Goal: Task Accomplishment & Management: Manage account settings

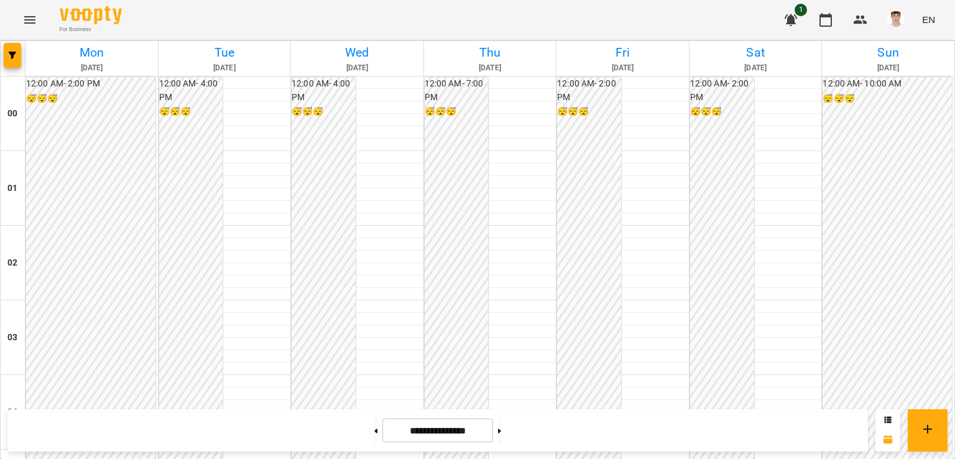
scroll to position [1278, 0]
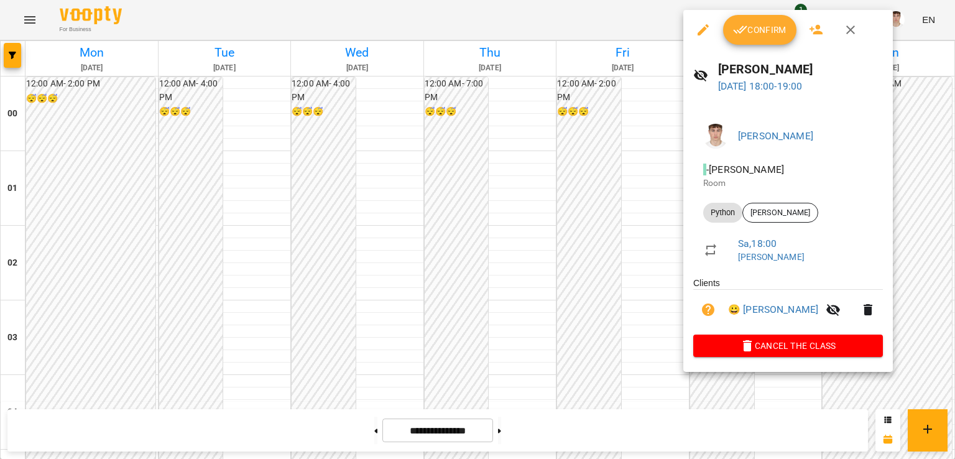
click at [597, 152] on div at bounding box center [477, 229] width 955 height 459
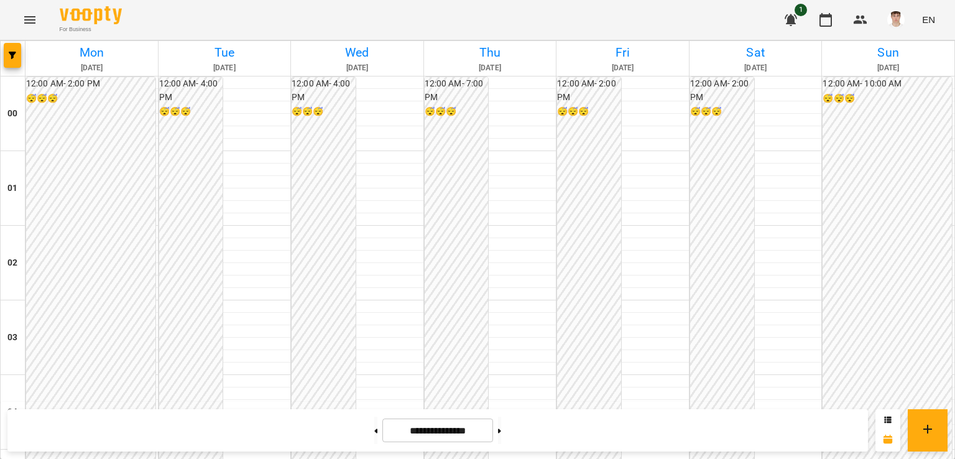
scroll to position [1306, 0]
click at [501, 429] on button at bounding box center [499, 430] width 3 height 27
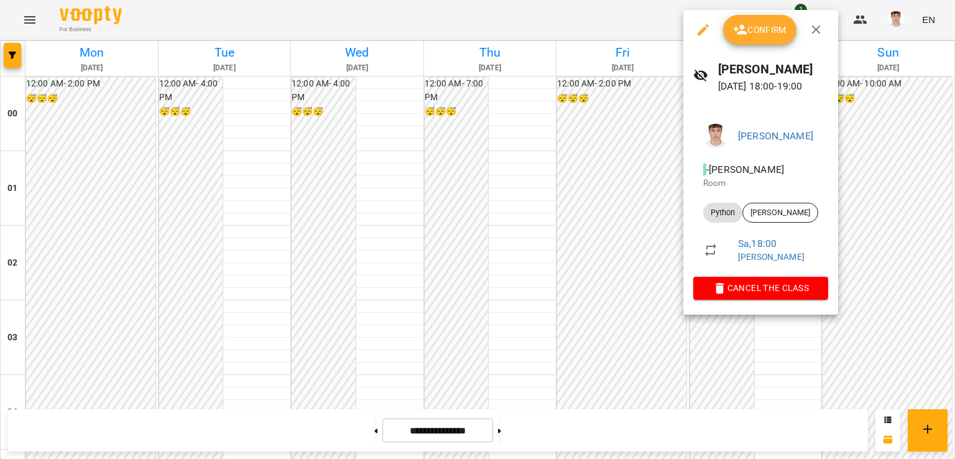
click at [623, 152] on div at bounding box center [477, 229] width 955 height 459
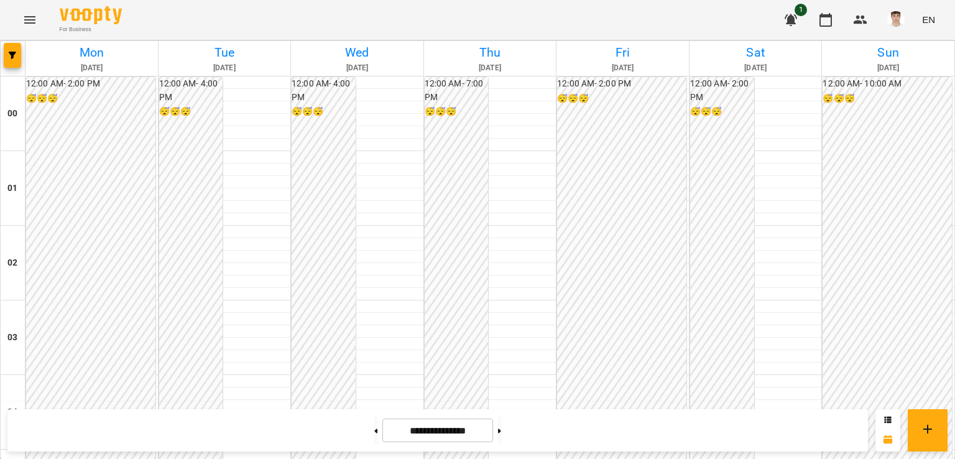
scroll to position [1182, 0]
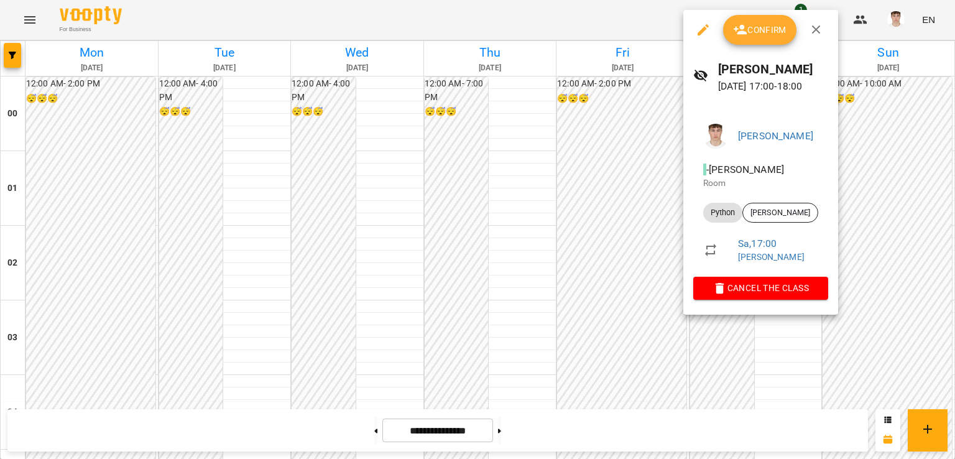
click at [648, 185] on div at bounding box center [477, 229] width 955 height 459
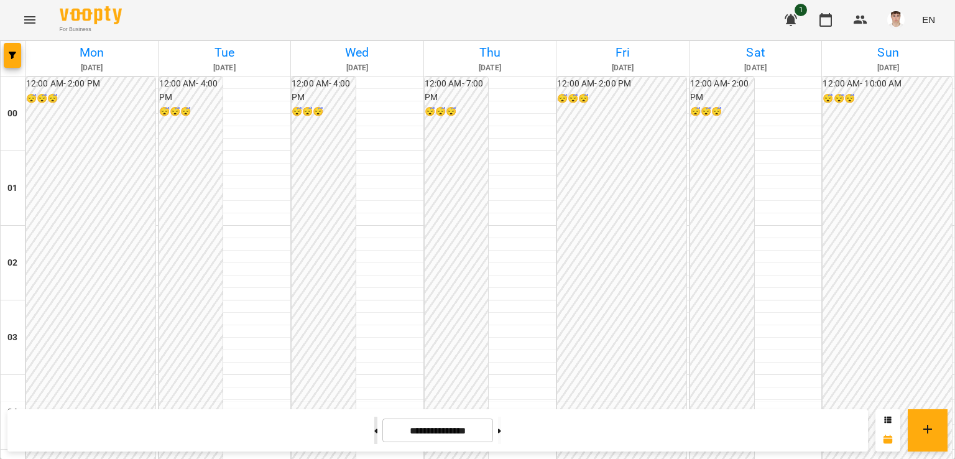
click at [374, 431] on button at bounding box center [375, 430] width 3 height 27
type input "**********"
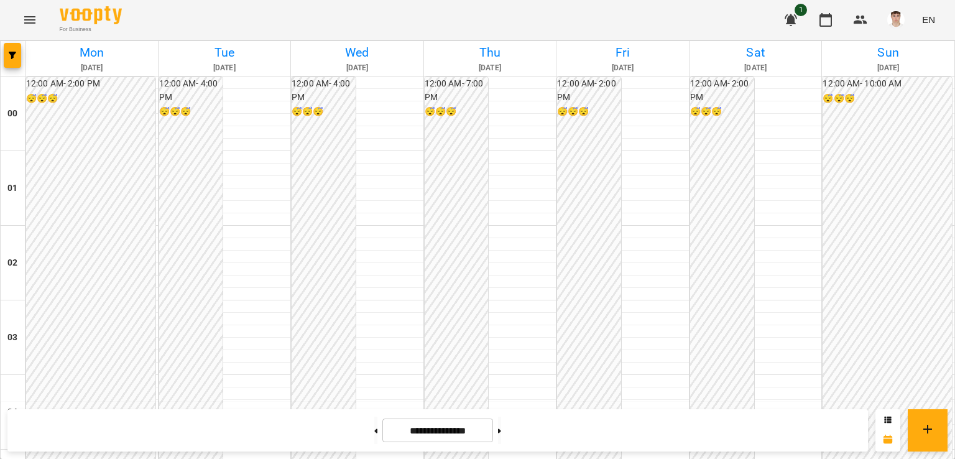
scroll to position [1306, 0]
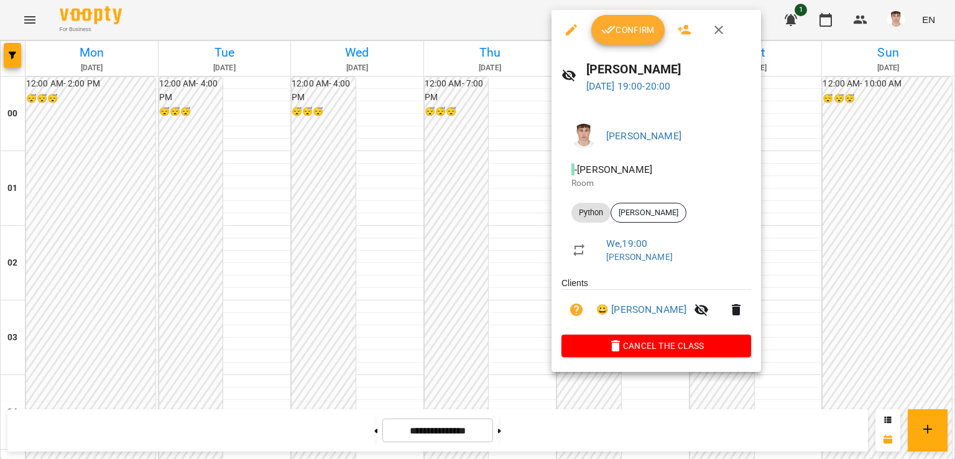
click at [483, 232] on div at bounding box center [477, 229] width 955 height 459
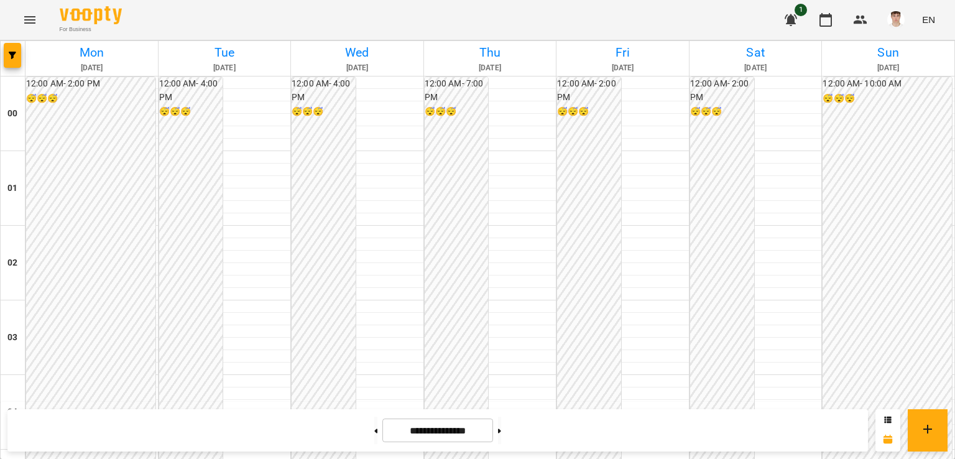
scroll to position [1216, 0]
click at [896, 15] on img "button" at bounding box center [895, 19] width 17 height 17
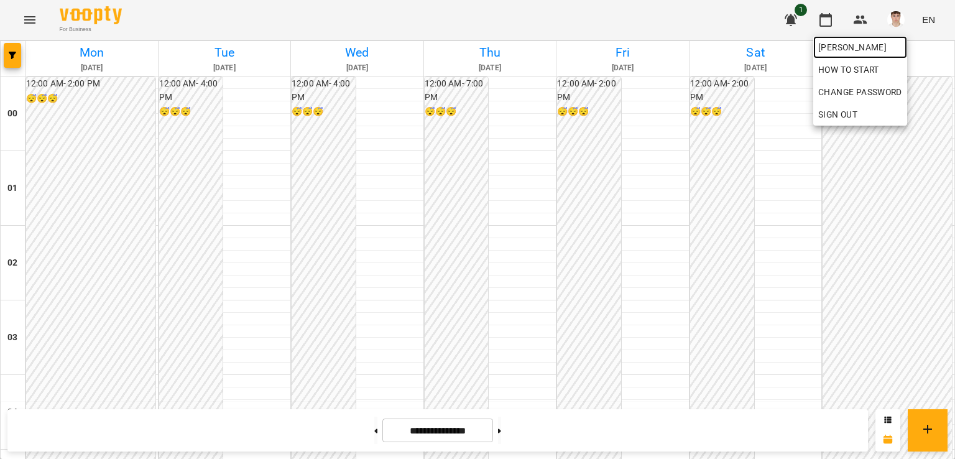
click at [873, 49] on span "[PERSON_NAME]" at bounding box center [860, 47] width 84 height 15
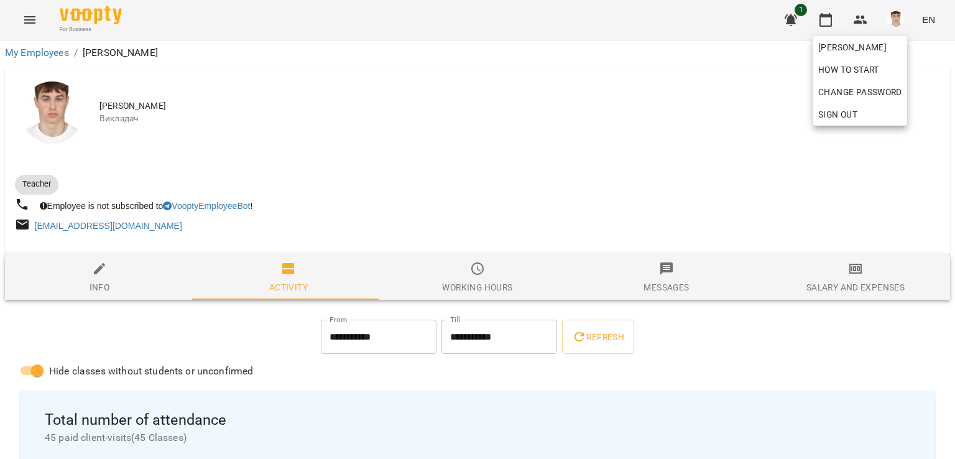
click at [828, 19] on div at bounding box center [477, 229] width 955 height 459
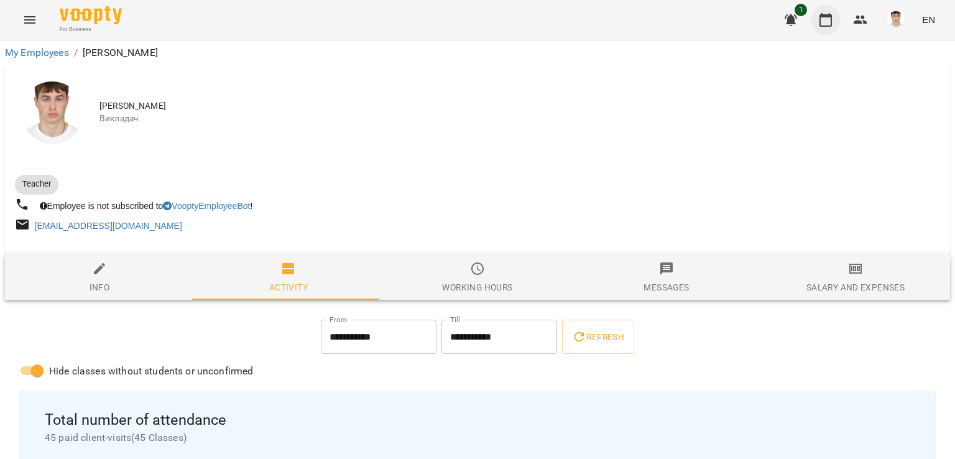
click at [828, 23] on icon "button" at bounding box center [825, 19] width 15 height 15
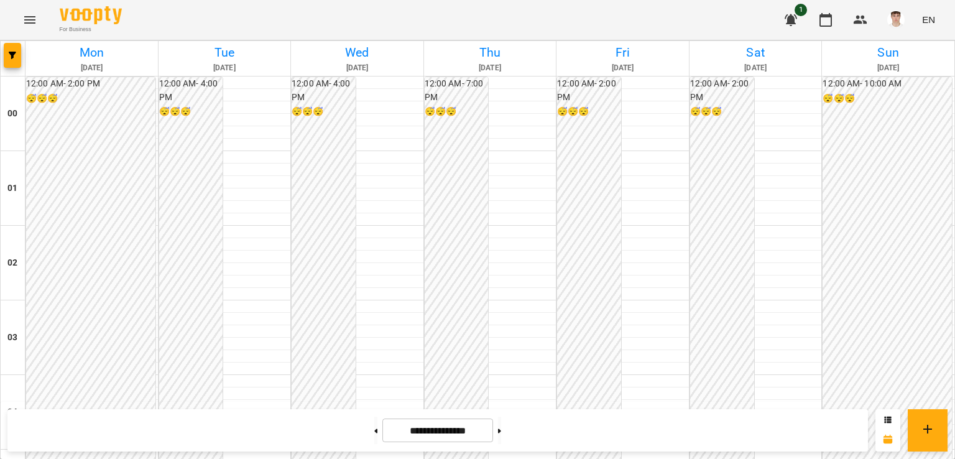
scroll to position [1306, 0]
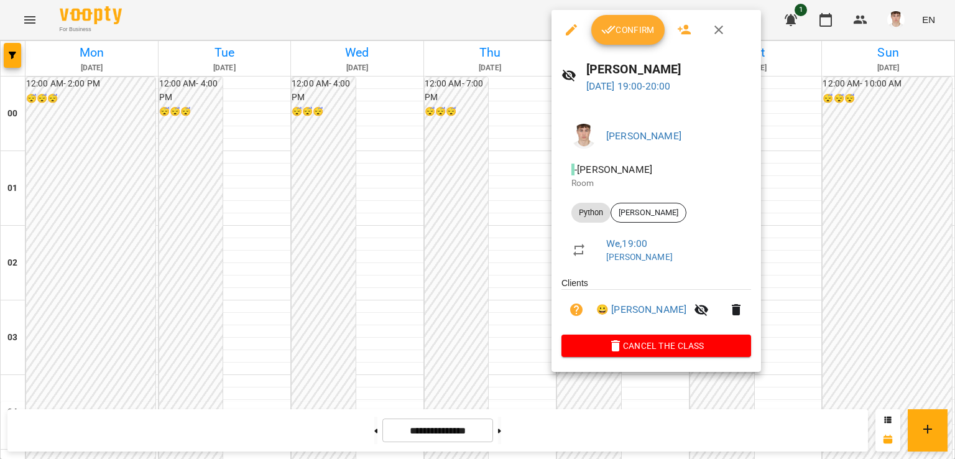
click at [627, 28] on span "Confirm" at bounding box center [627, 29] width 53 height 15
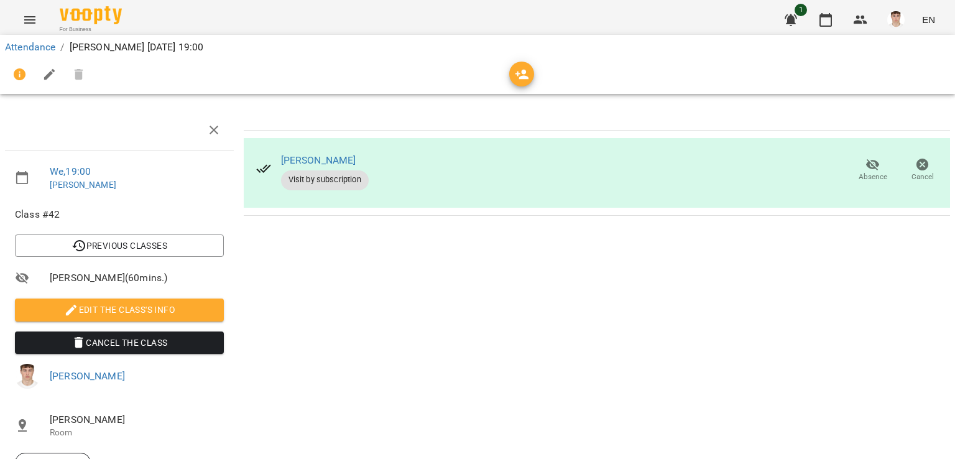
click at [129, 319] on button "Edit the class's Info" at bounding box center [119, 310] width 209 height 22
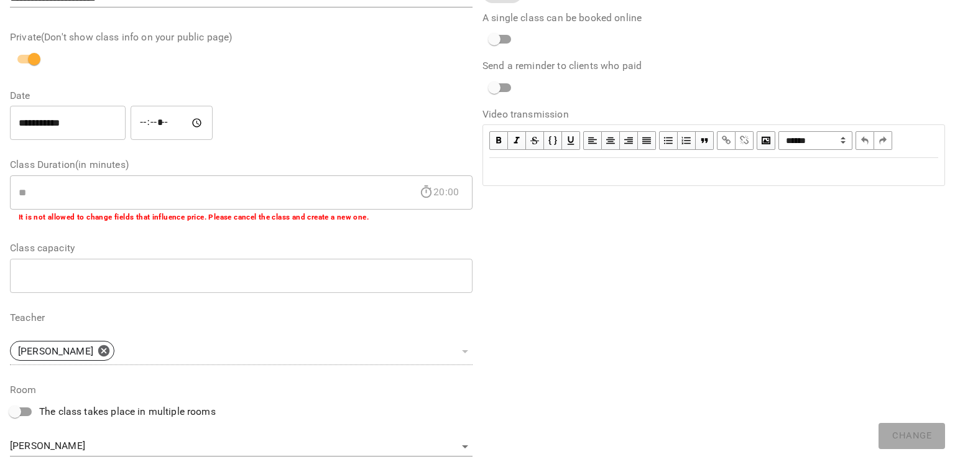
scroll to position [303, 0]
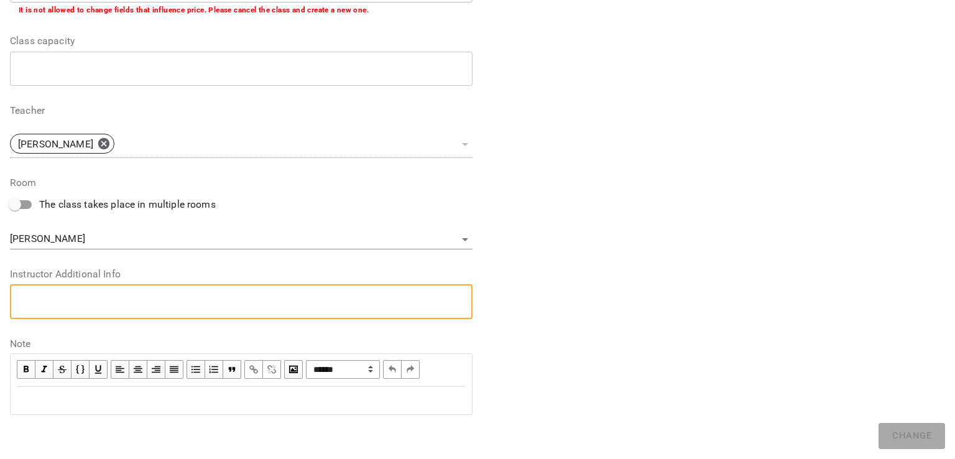
click at [97, 304] on textarea at bounding box center [241, 301] width 445 height 12
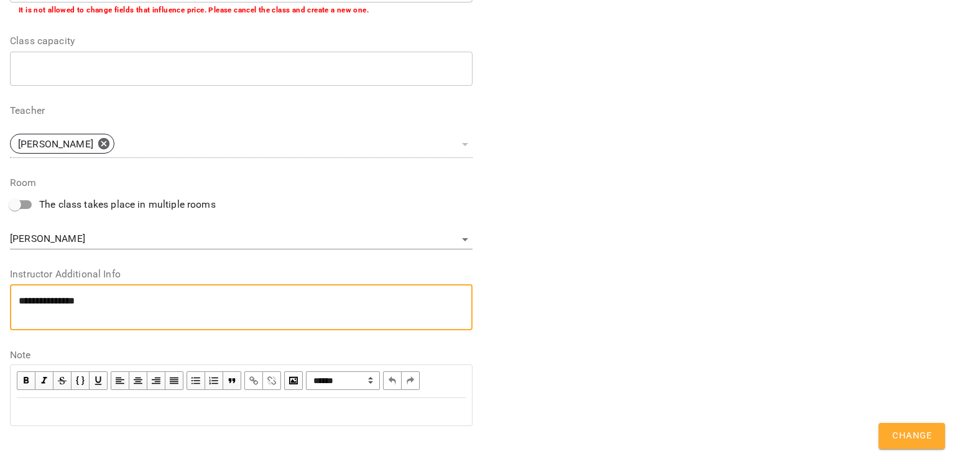
scroll to position [0, 0]
type textarea "**********"
click at [909, 425] on button "Change" at bounding box center [912, 436] width 67 height 26
